Goal: Navigation & Orientation: Find specific page/section

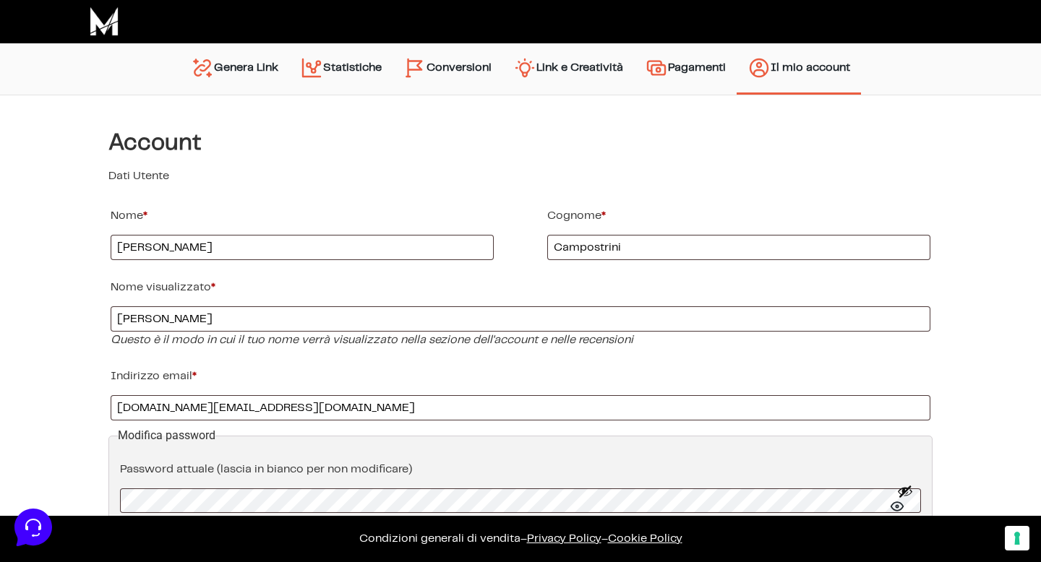
click at [229, 72] on link "Genera Link" at bounding box center [234, 69] width 109 height 37
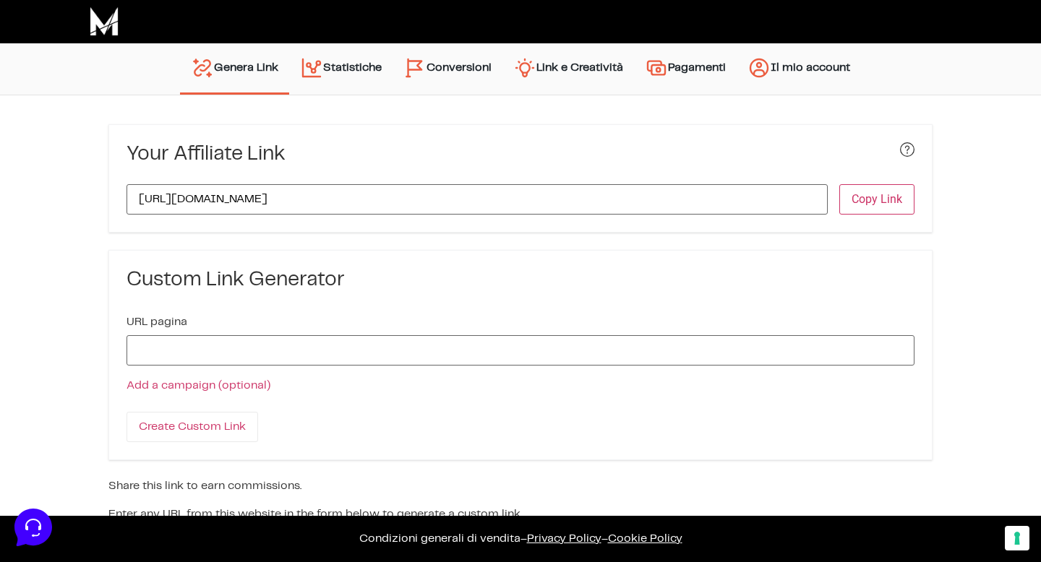
click at [106, 26] on img at bounding box center [104, 21] width 29 height 29
click at [886, 201] on button "Copy Link" at bounding box center [876, 199] width 75 height 30
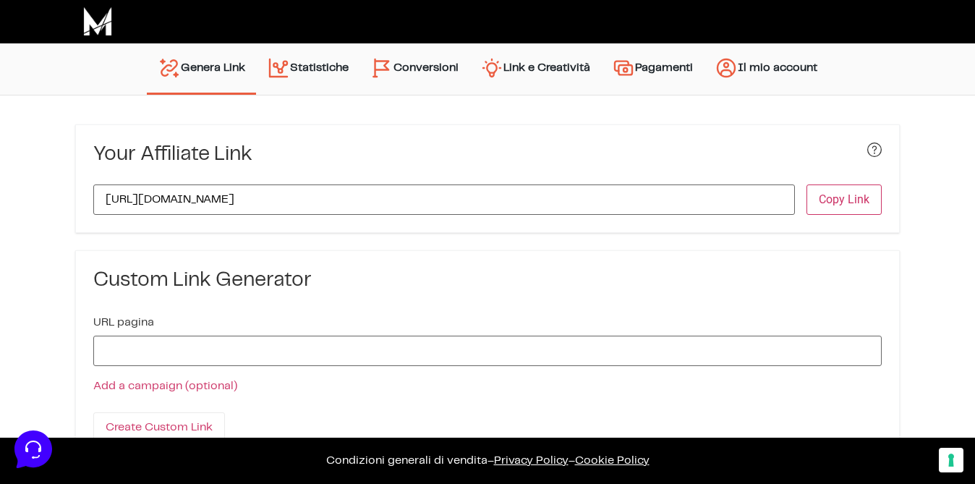
click at [91, 12] on img at bounding box center [97, 21] width 29 height 29
click at [102, 22] on img at bounding box center [97, 21] width 29 height 29
click at [758, 67] on link "Il mio account" at bounding box center [765, 69] width 124 height 37
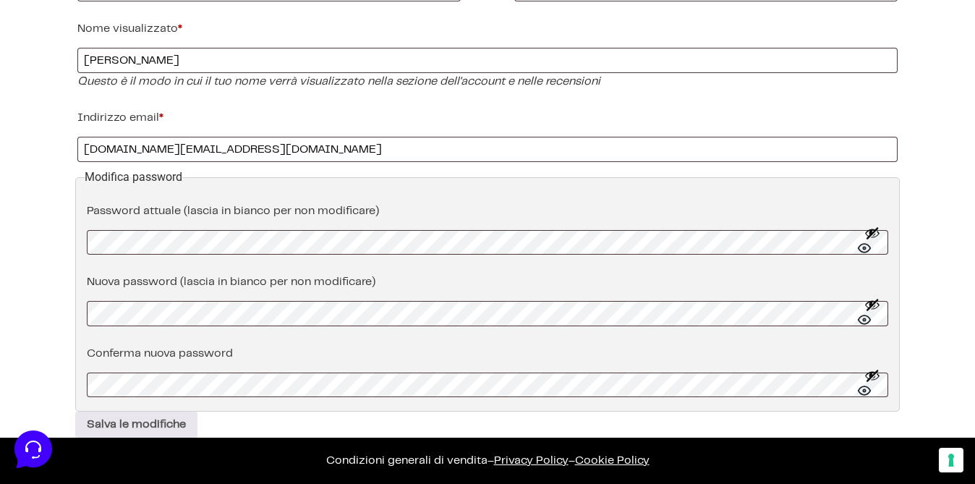
scroll to position [275, 0]
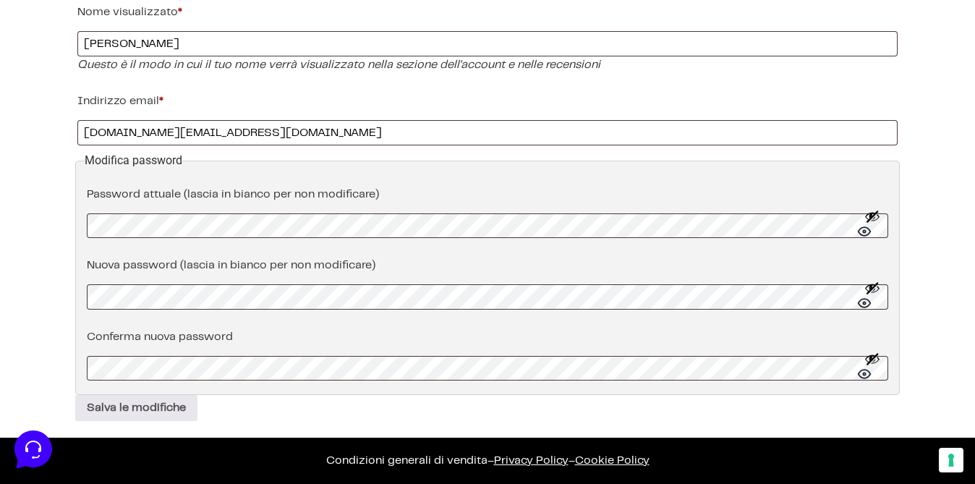
click at [866, 227] on button "Mostra password" at bounding box center [872, 225] width 16 height 35
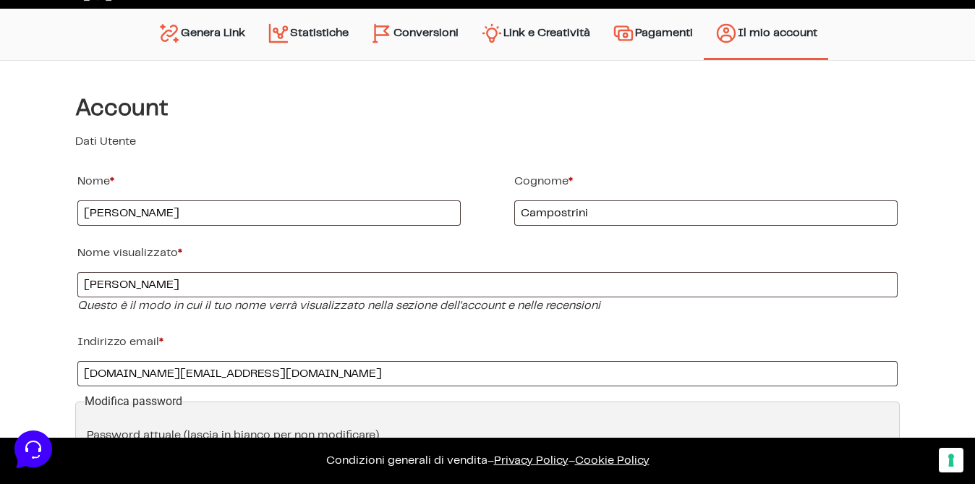
scroll to position [0, 0]
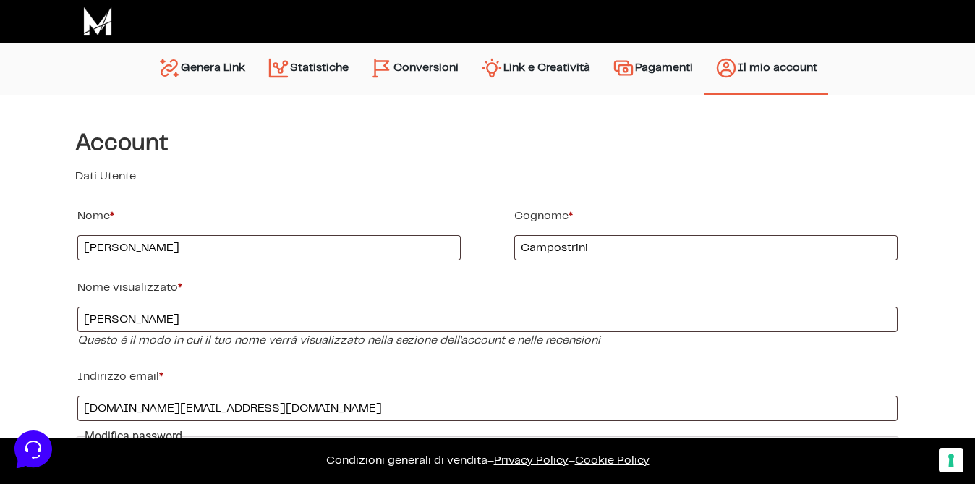
click at [420, 65] on link "Conversioni" at bounding box center [414, 69] width 110 height 37
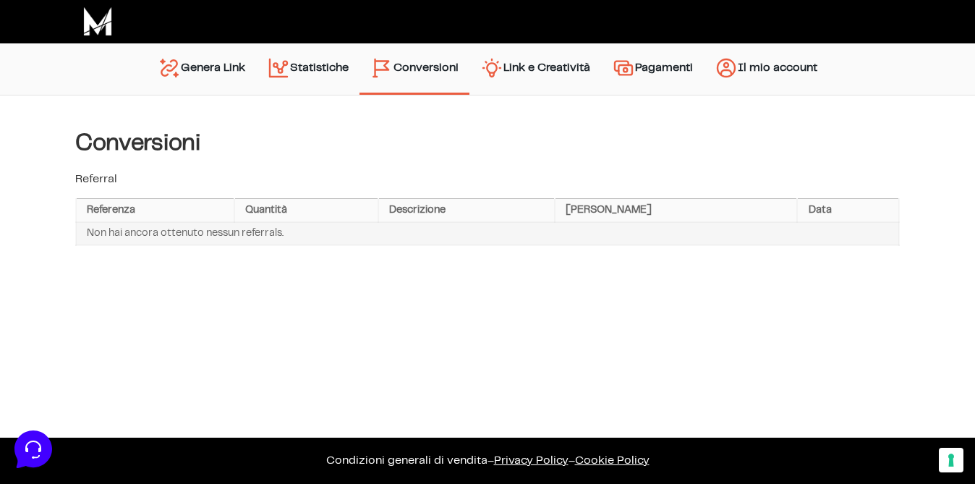
click at [643, 67] on link "Pagamenti" at bounding box center [652, 69] width 103 height 37
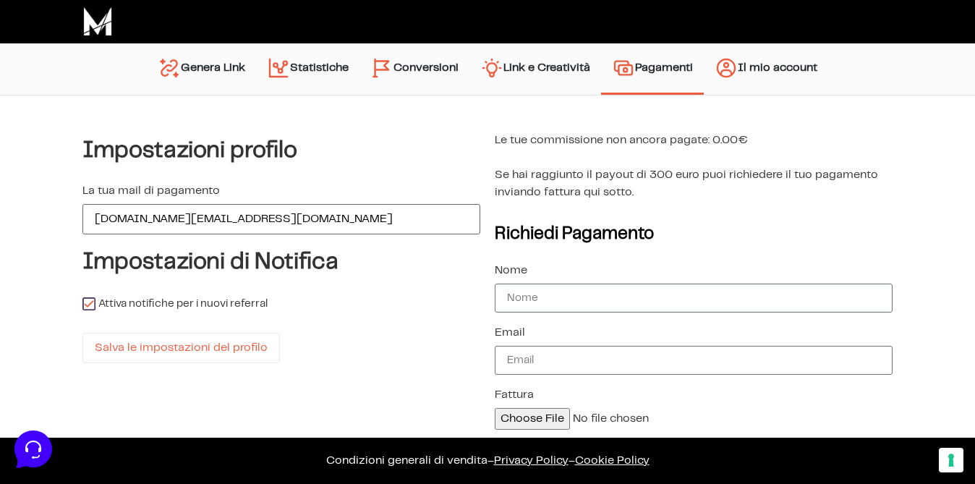
click at [90, 15] on img at bounding box center [97, 21] width 29 height 29
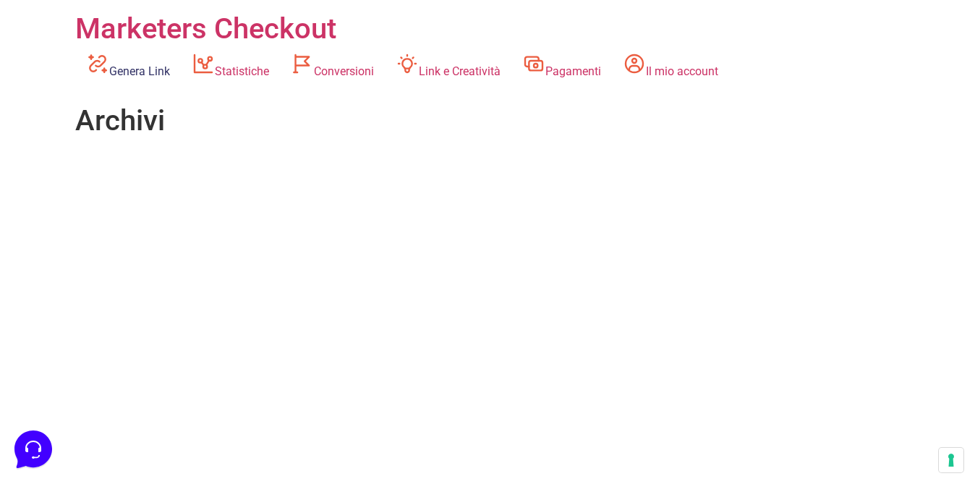
click at [125, 67] on link "Genera Link" at bounding box center [128, 66] width 106 height 40
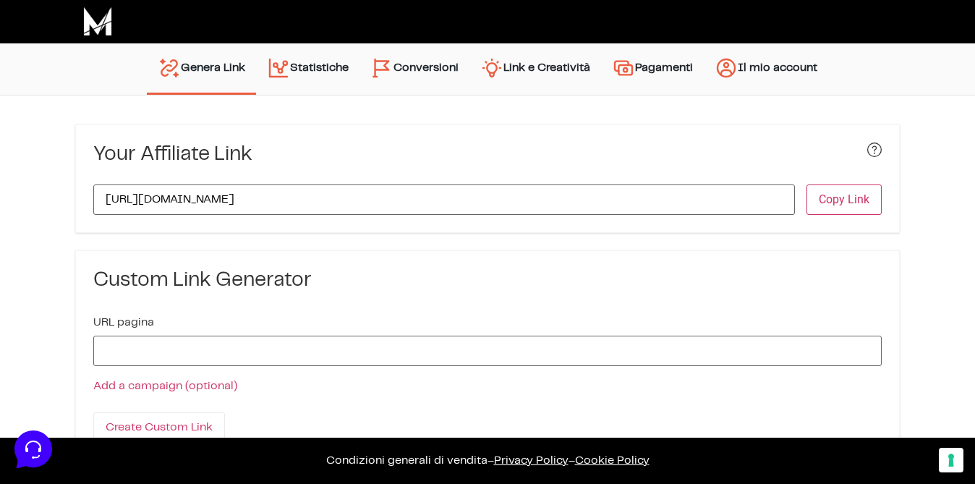
click at [649, 72] on link "Pagamenti" at bounding box center [652, 69] width 103 height 37
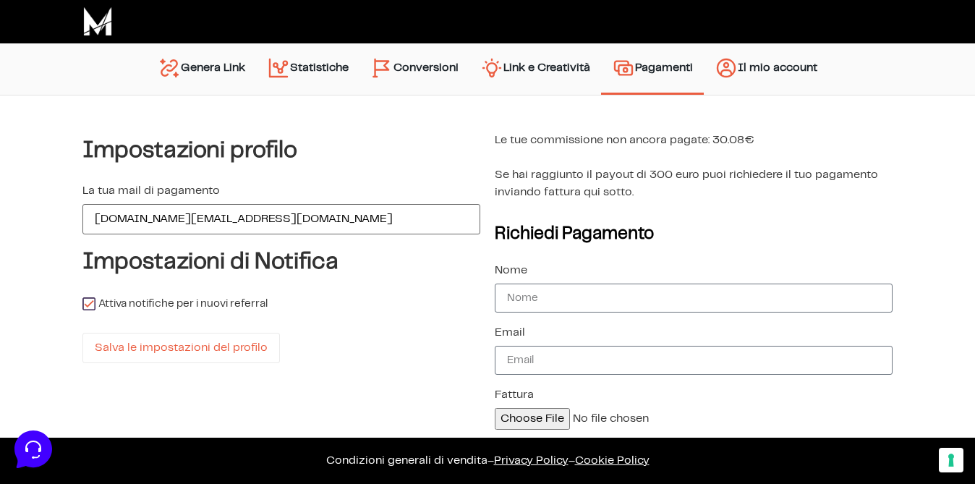
click at [408, 74] on link "Conversioni" at bounding box center [414, 69] width 110 height 37
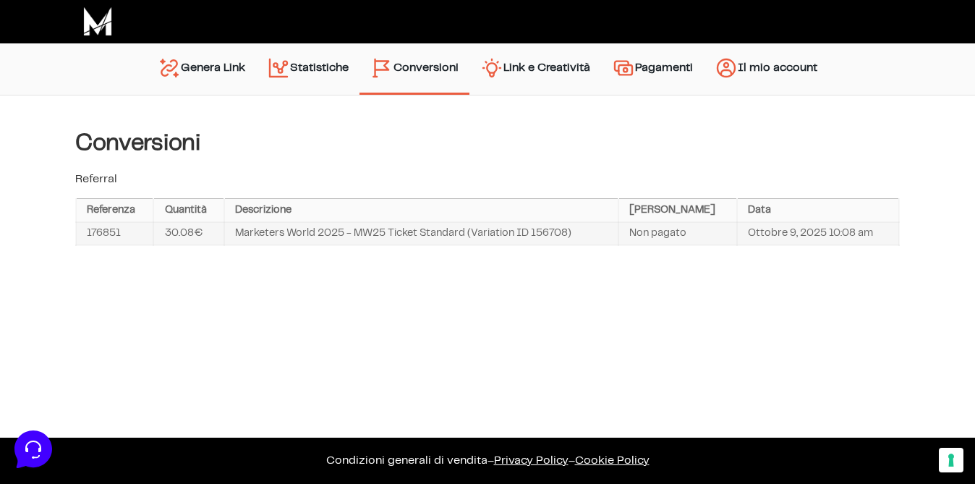
click at [107, 22] on img at bounding box center [97, 21] width 29 height 29
